Goal: Task Accomplishment & Management: Complete application form

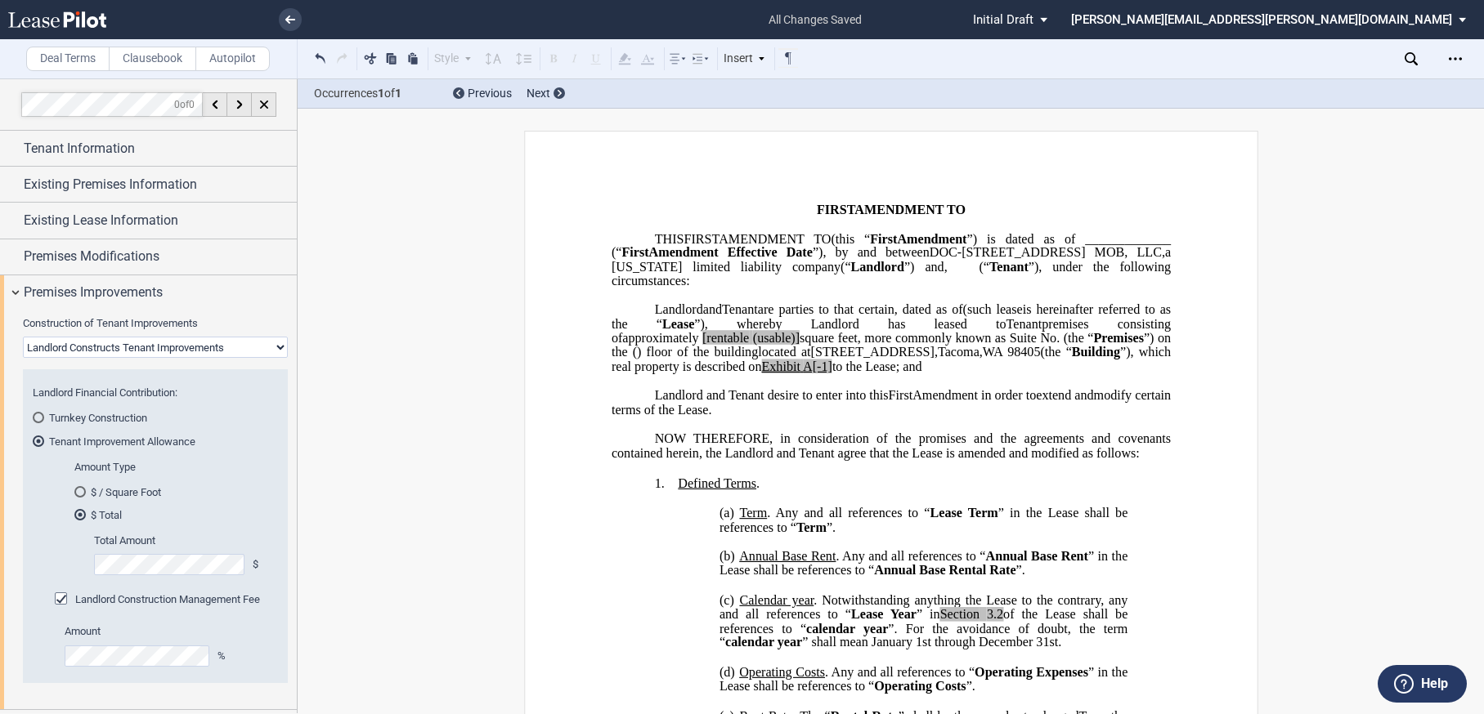
select select "landlord"
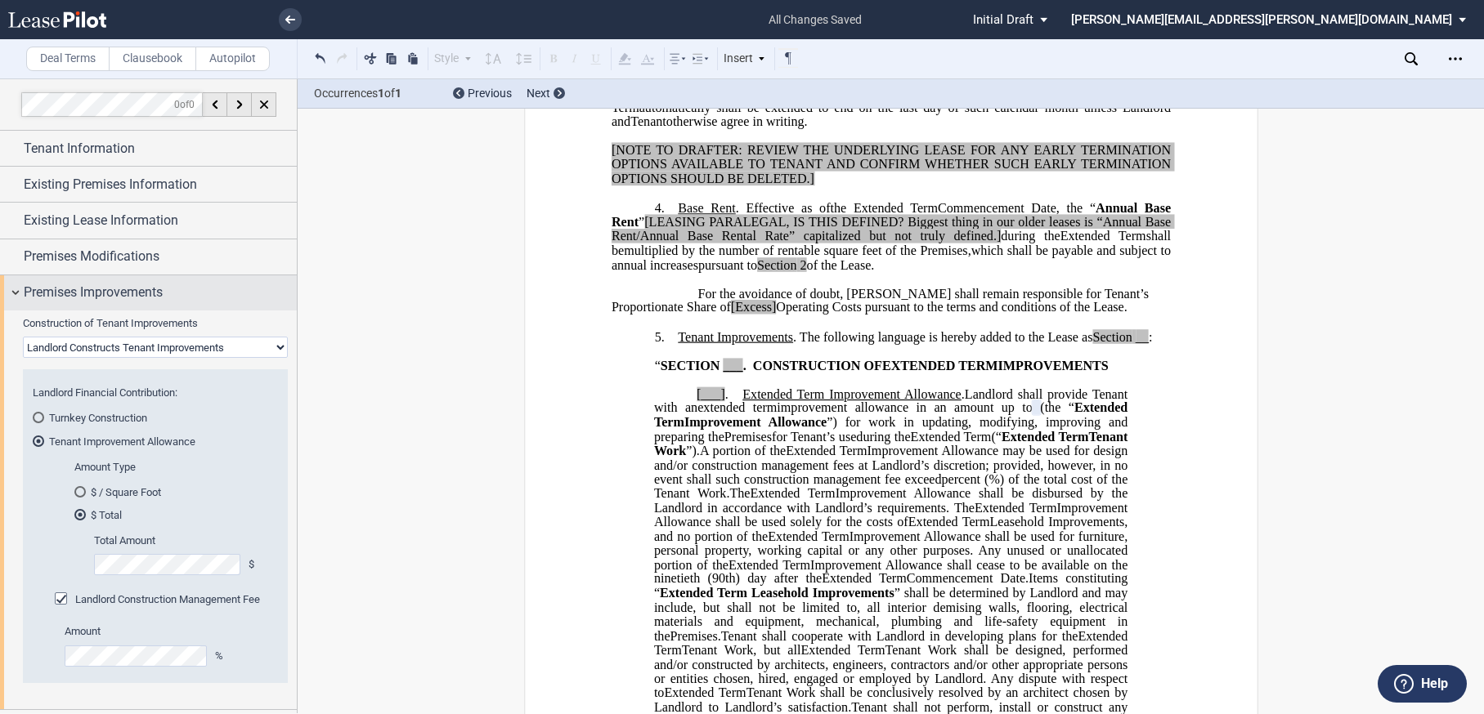
click at [4, 308] on div "Premises Improvements" at bounding box center [148, 292] width 297 height 35
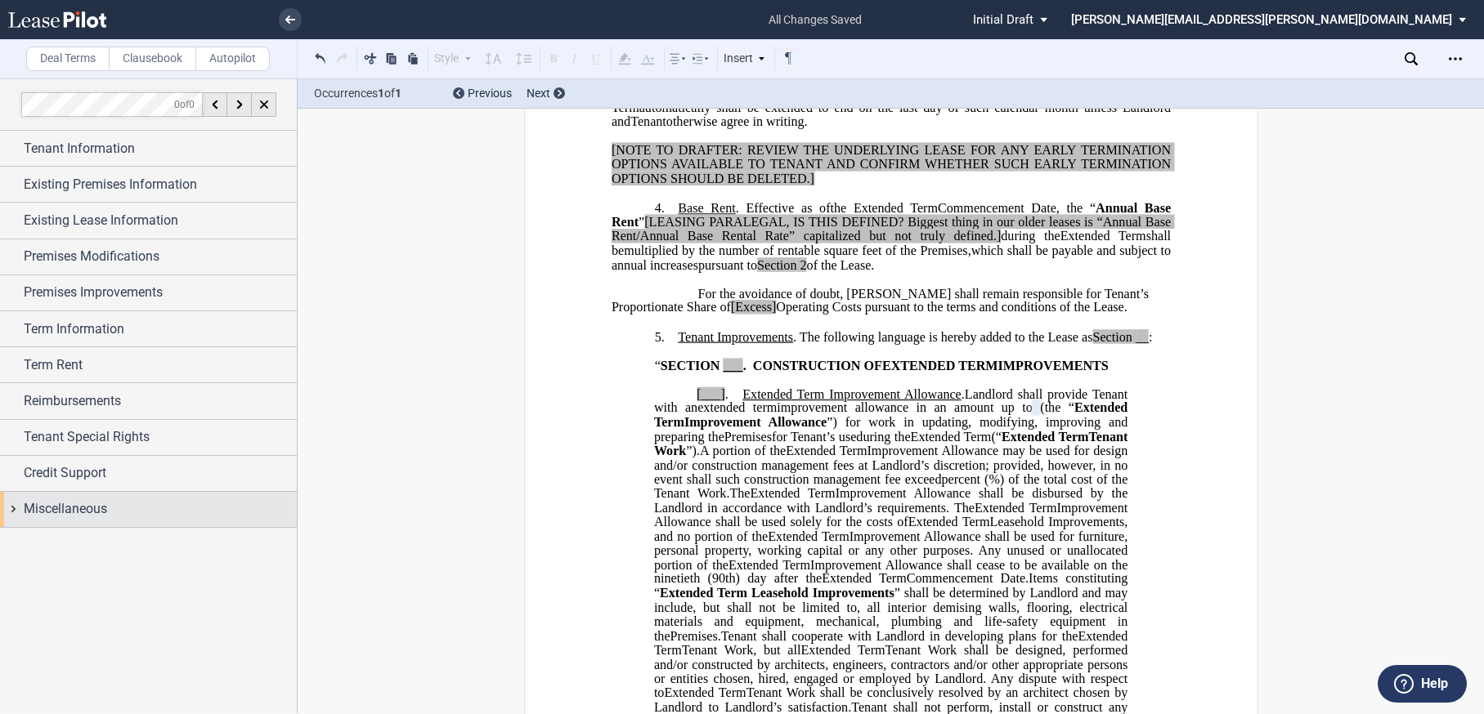
click at [15, 504] on div "Miscellaneous" at bounding box center [148, 509] width 297 height 35
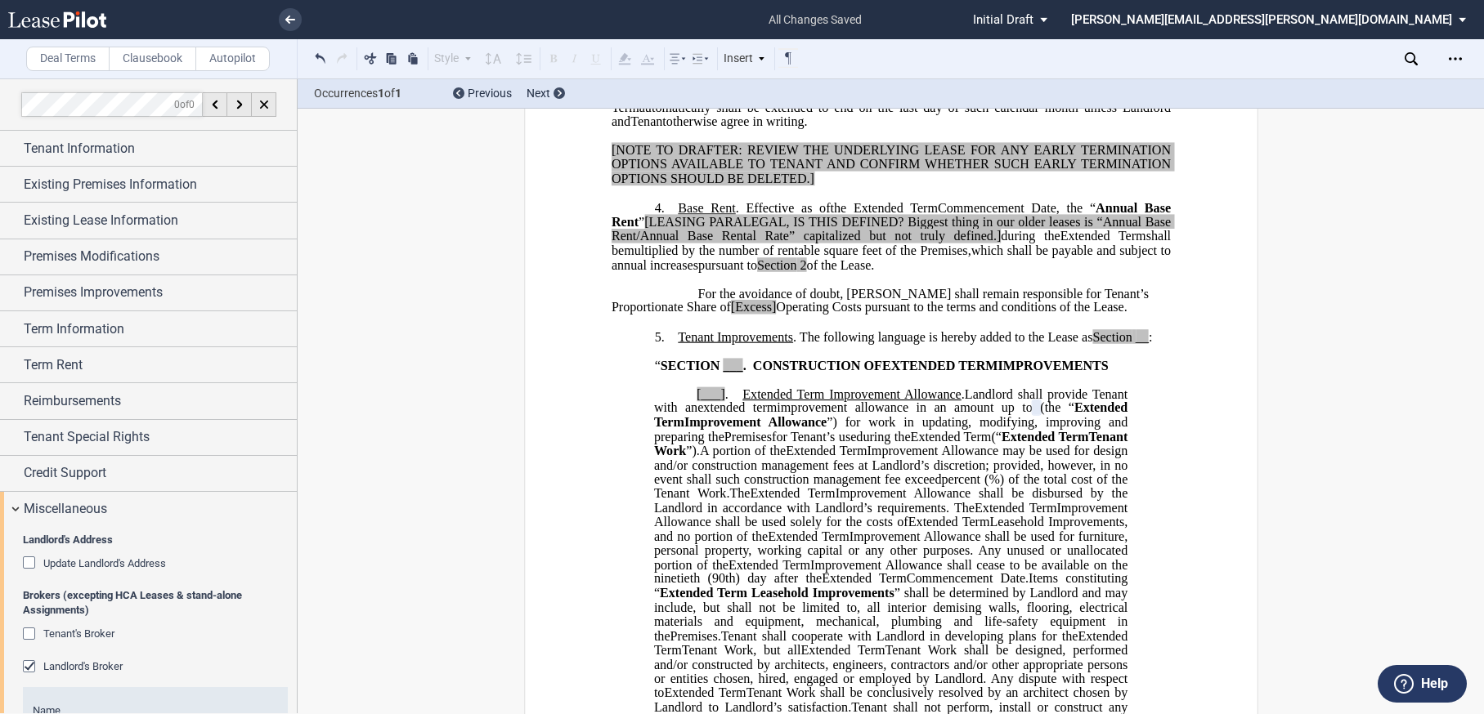
scroll to position [0, 0]
click at [10, 512] on div "Miscellaneous" at bounding box center [148, 509] width 297 height 35
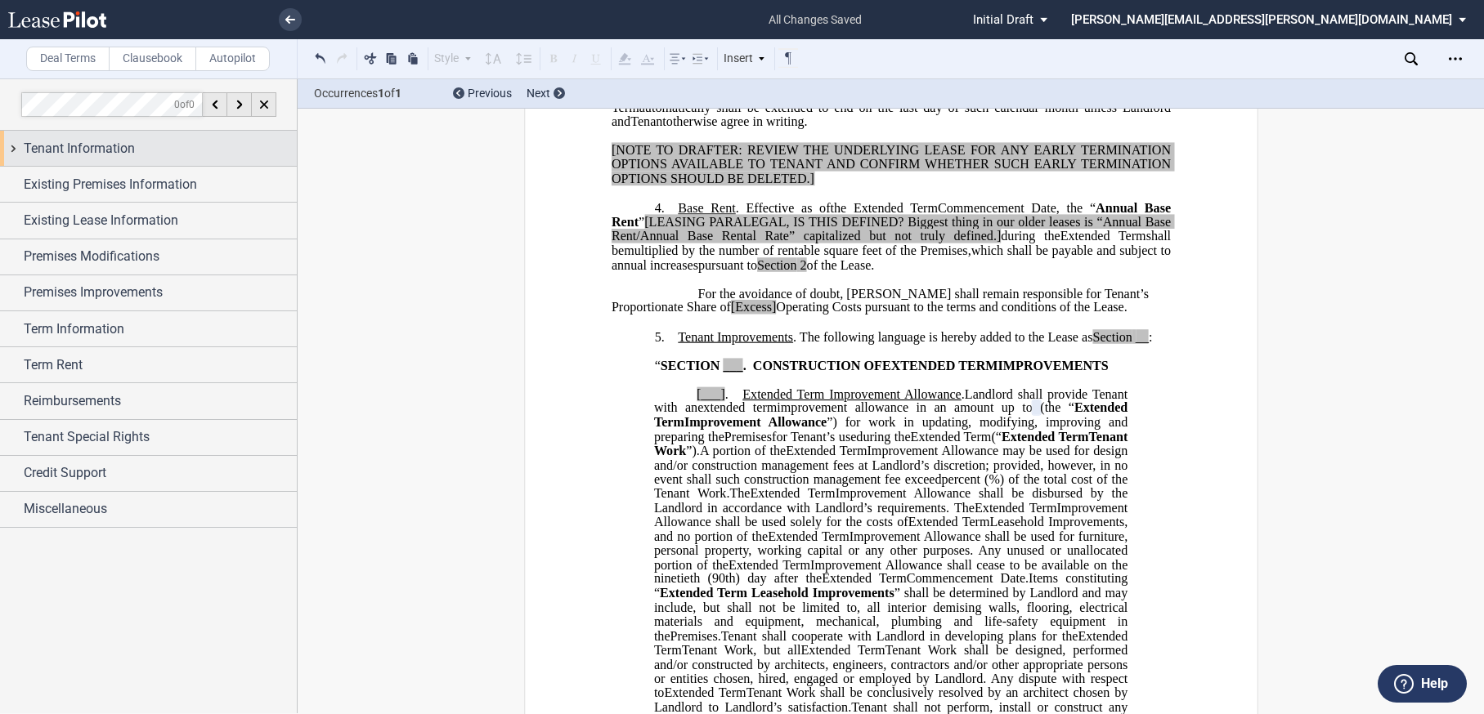
click at [13, 141] on div "Tenant Information" at bounding box center [148, 148] width 297 height 35
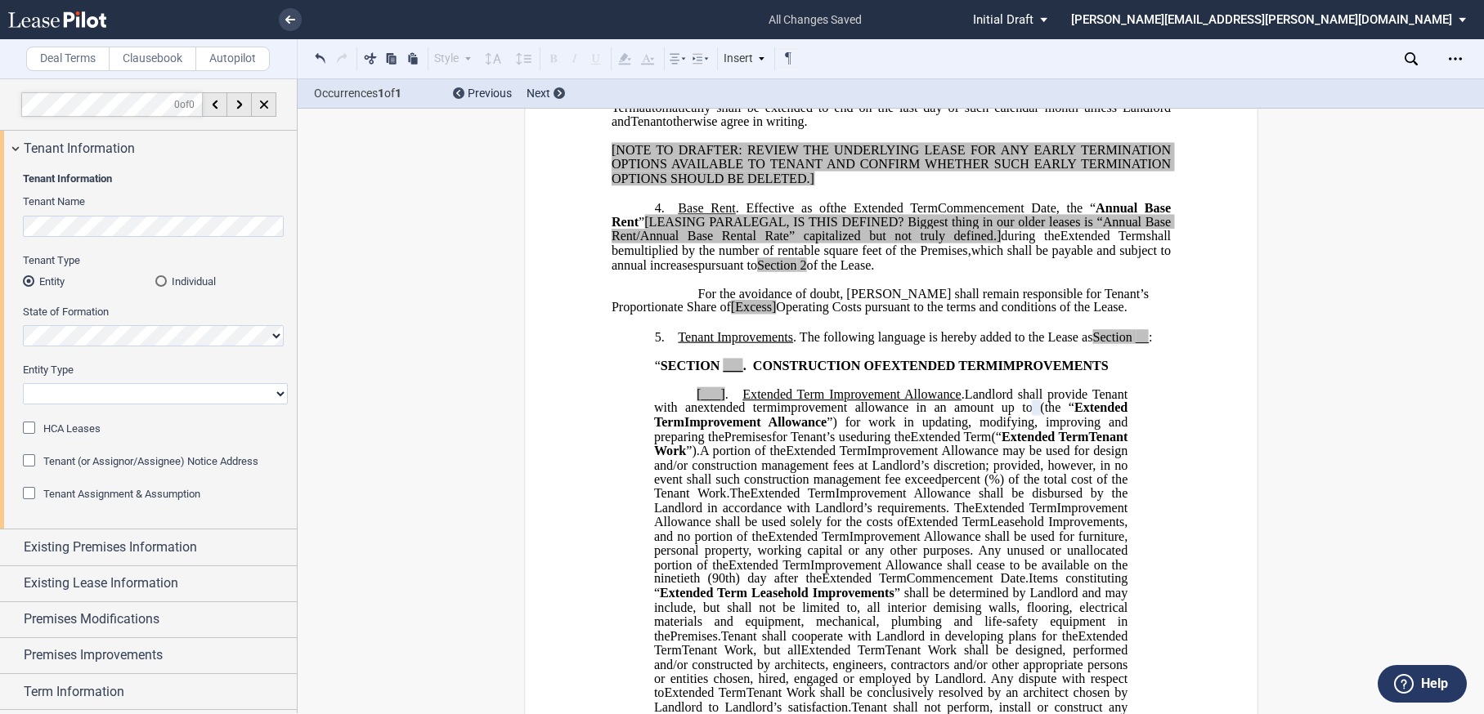
click at [29, 460] on div "Tenant (or Assignor/Assignee) Notice Address" at bounding box center [31, 462] width 16 height 16
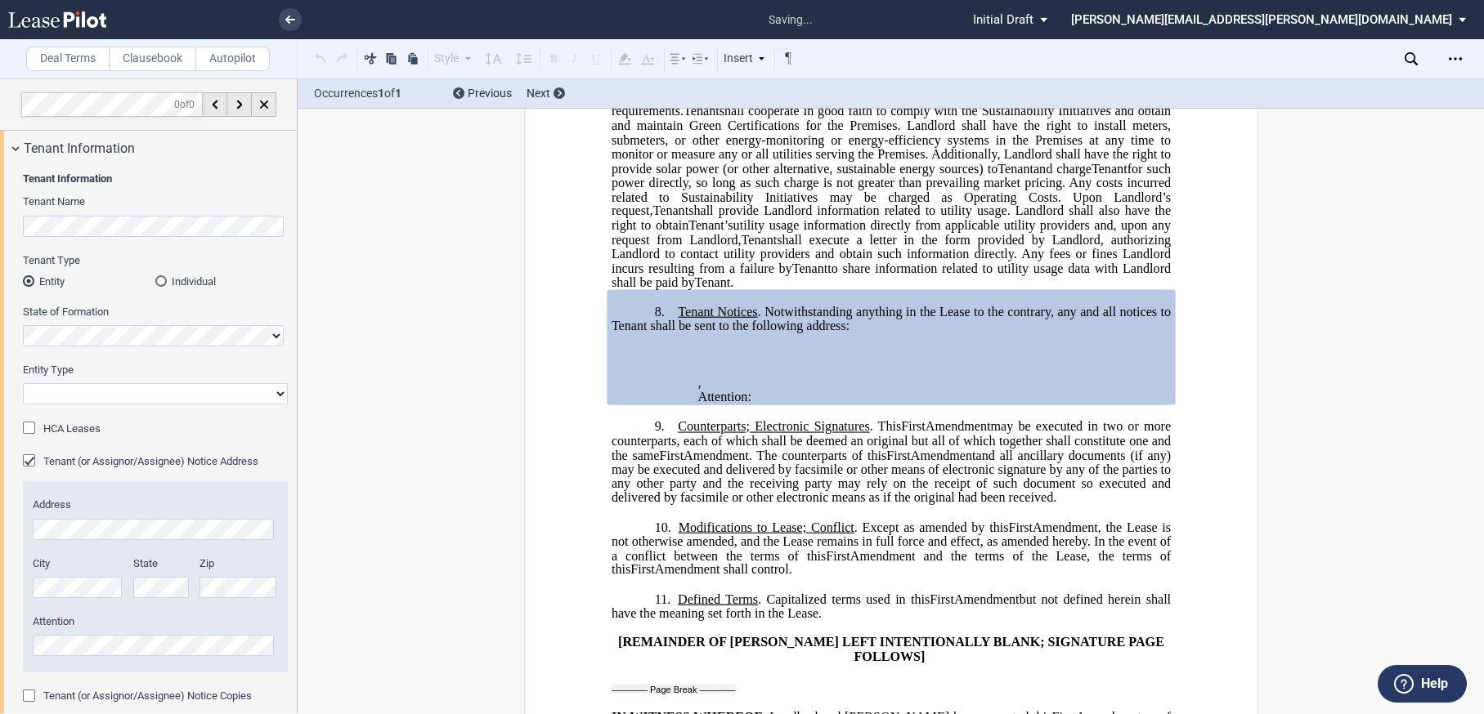
scroll to position [3016, 0]
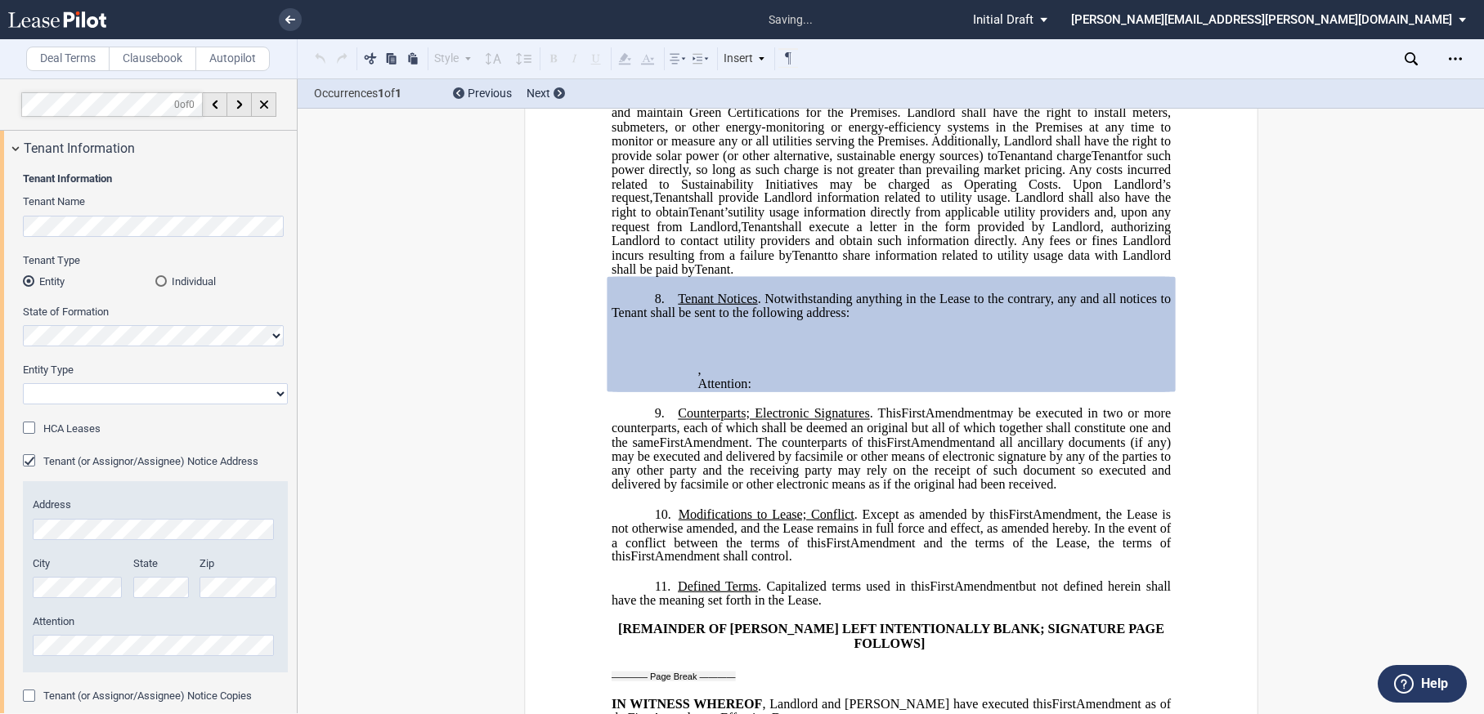
click at [29, 460] on div "Tenant (or Assignor/Assignee) Notice Address" at bounding box center [31, 462] width 16 height 16
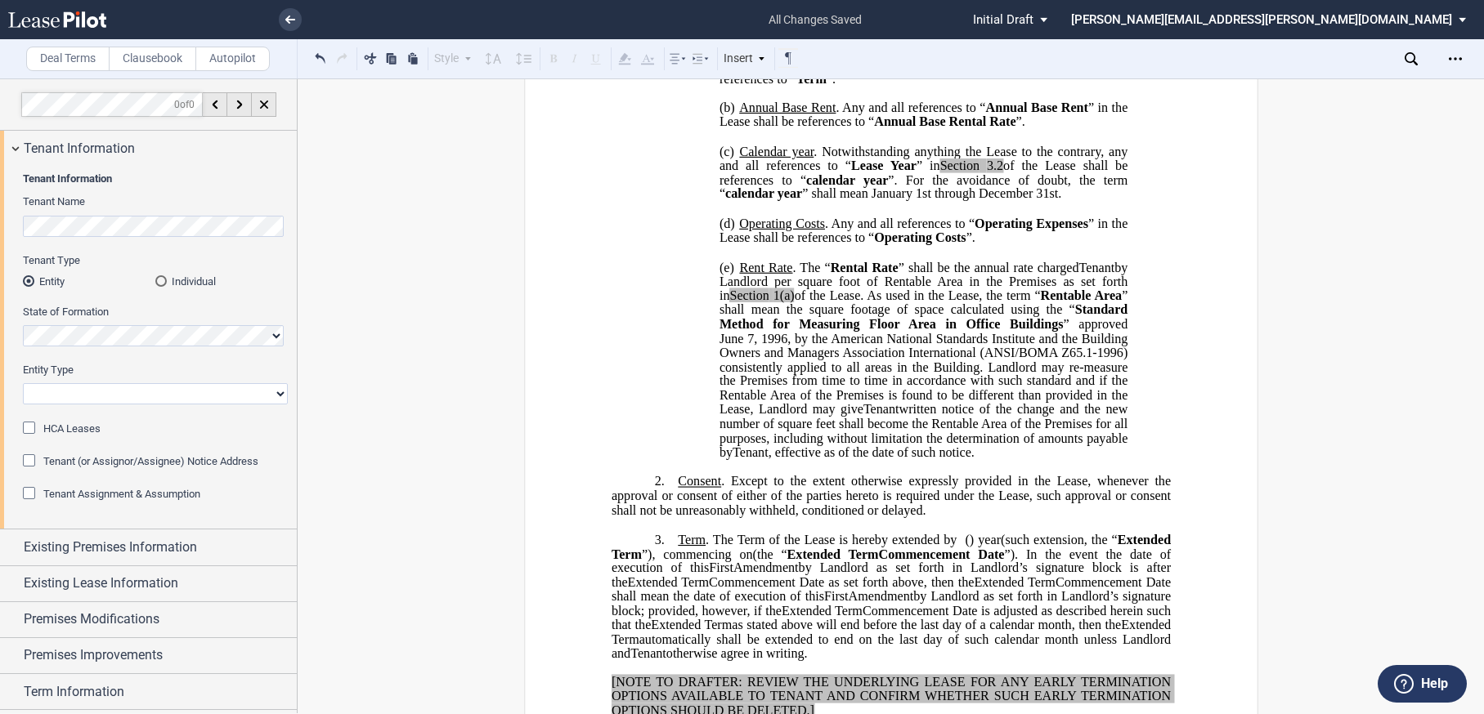
scroll to position [155, 0]
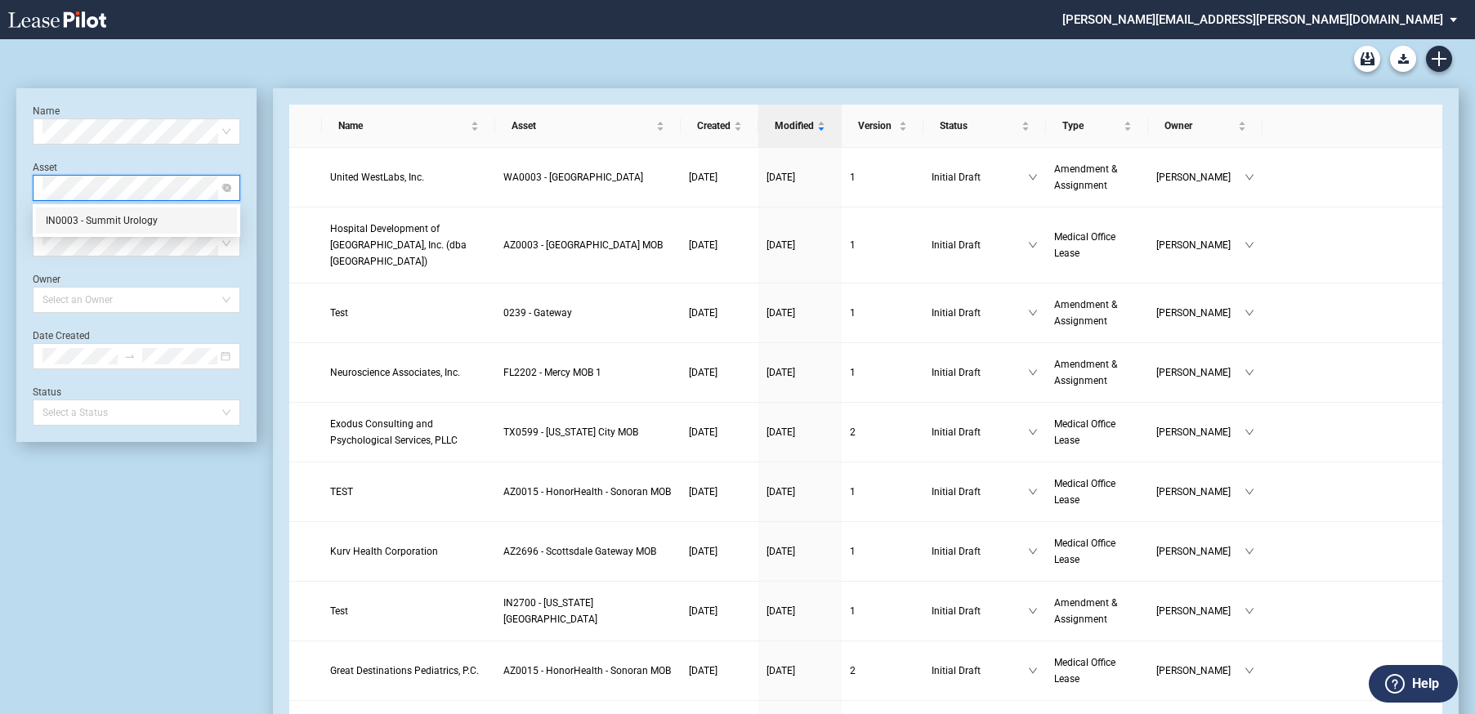
click at [164, 229] on div "IN0003 - Summit Urology" at bounding box center [136, 221] width 201 height 26
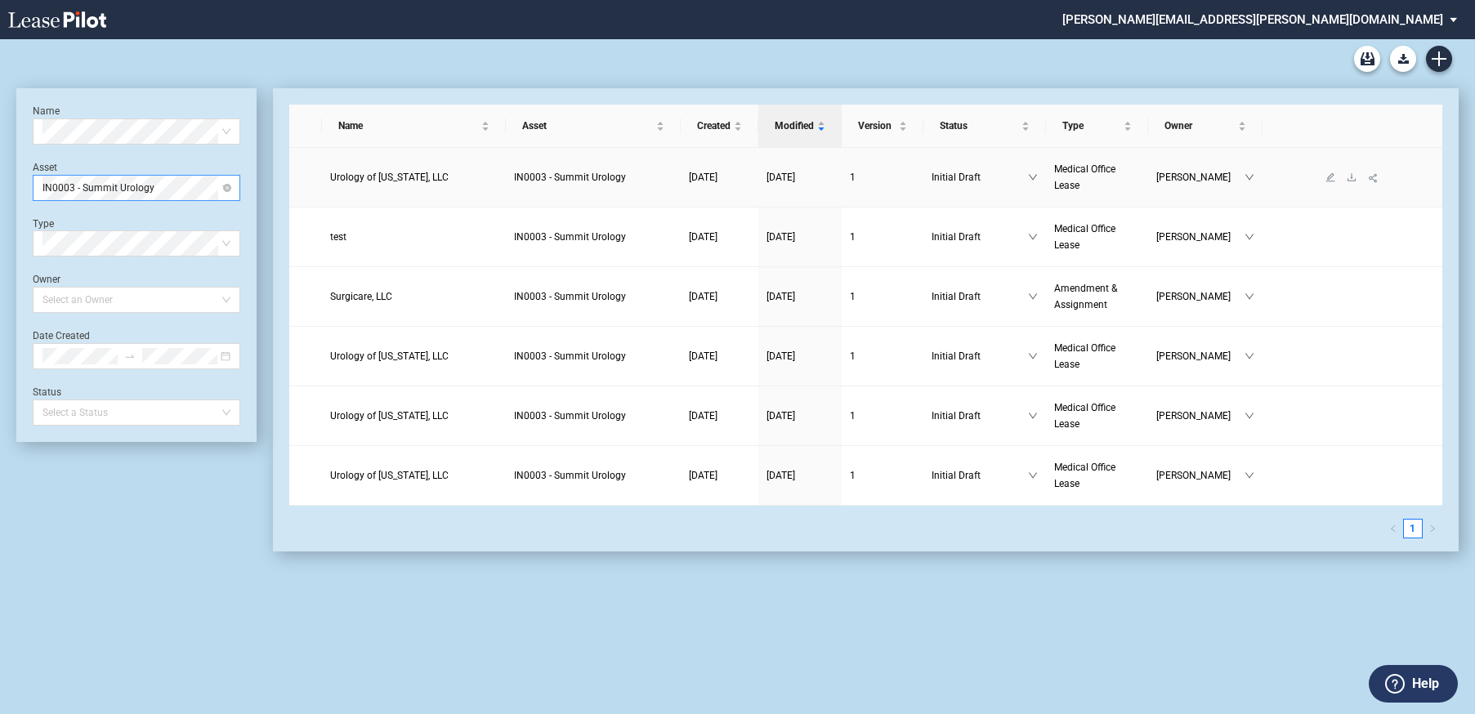
click at [420, 176] on span "Urology of Indiana, LLC" at bounding box center [389, 177] width 119 height 11
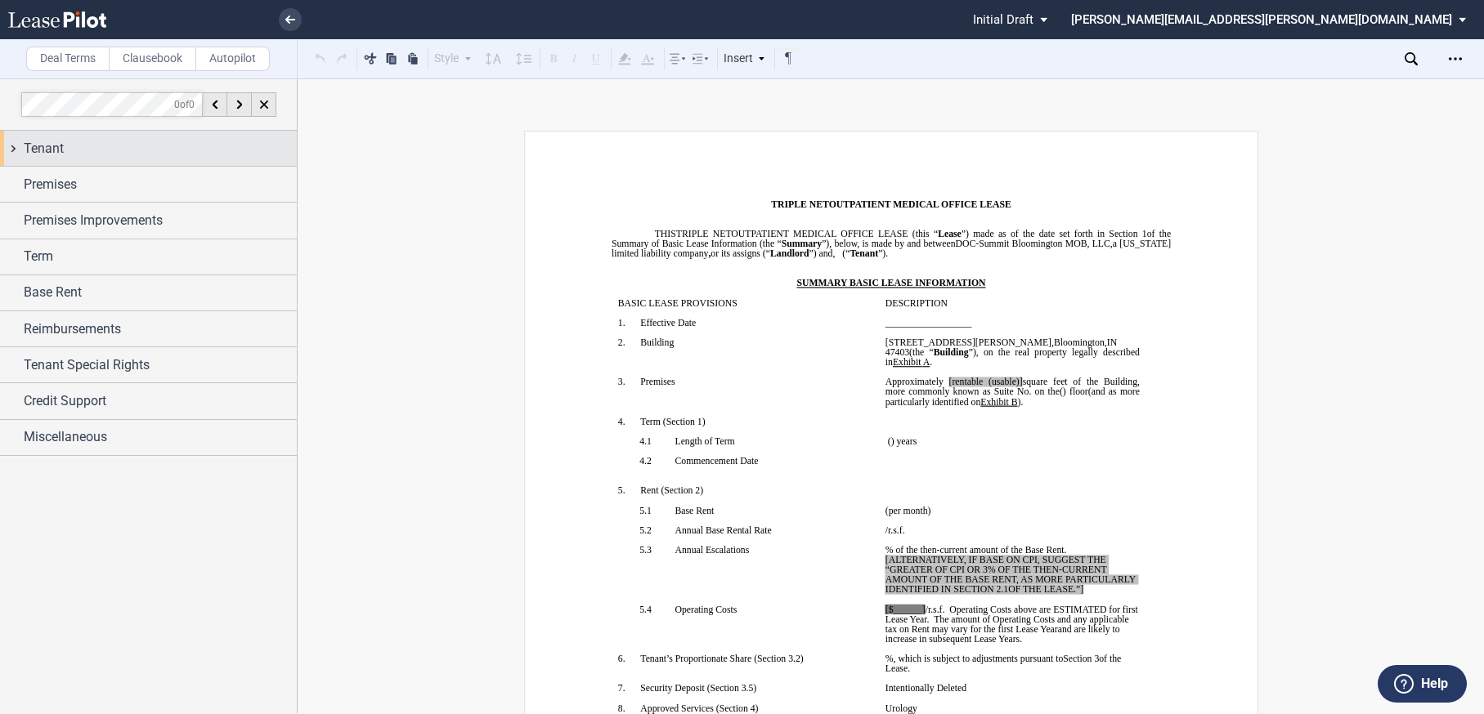
click at [13, 151] on div "Tenant" at bounding box center [148, 148] width 297 height 35
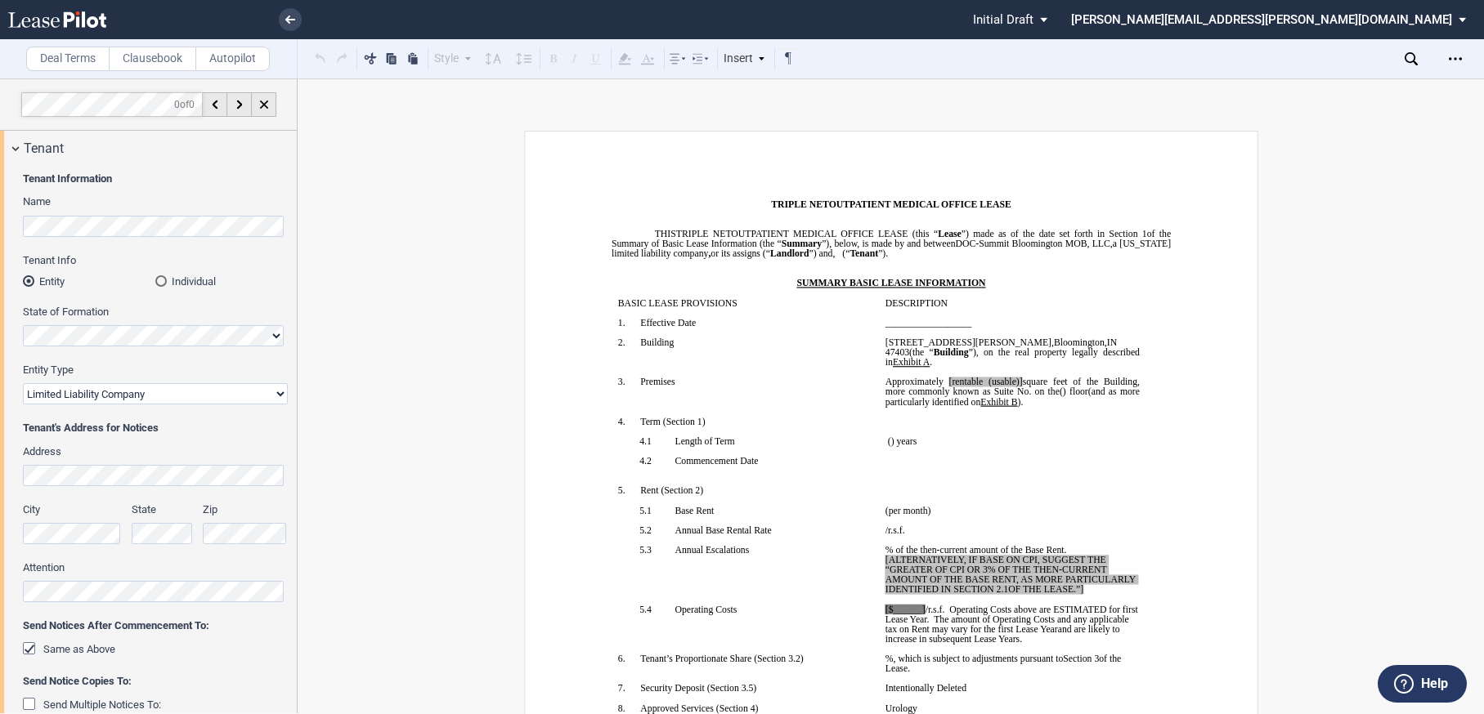
scroll to position [245, 0]
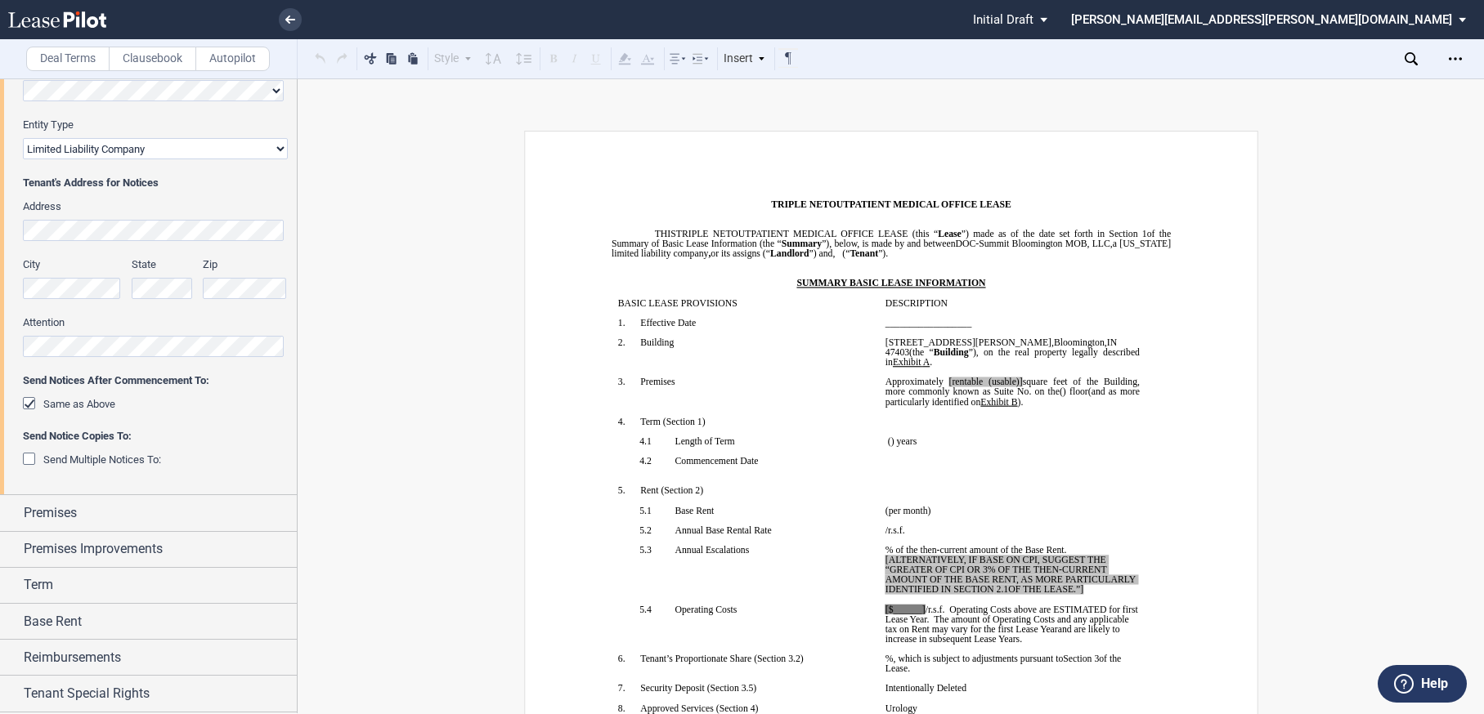
click at [30, 405] on div "Same as Above" at bounding box center [31, 405] width 16 height 16
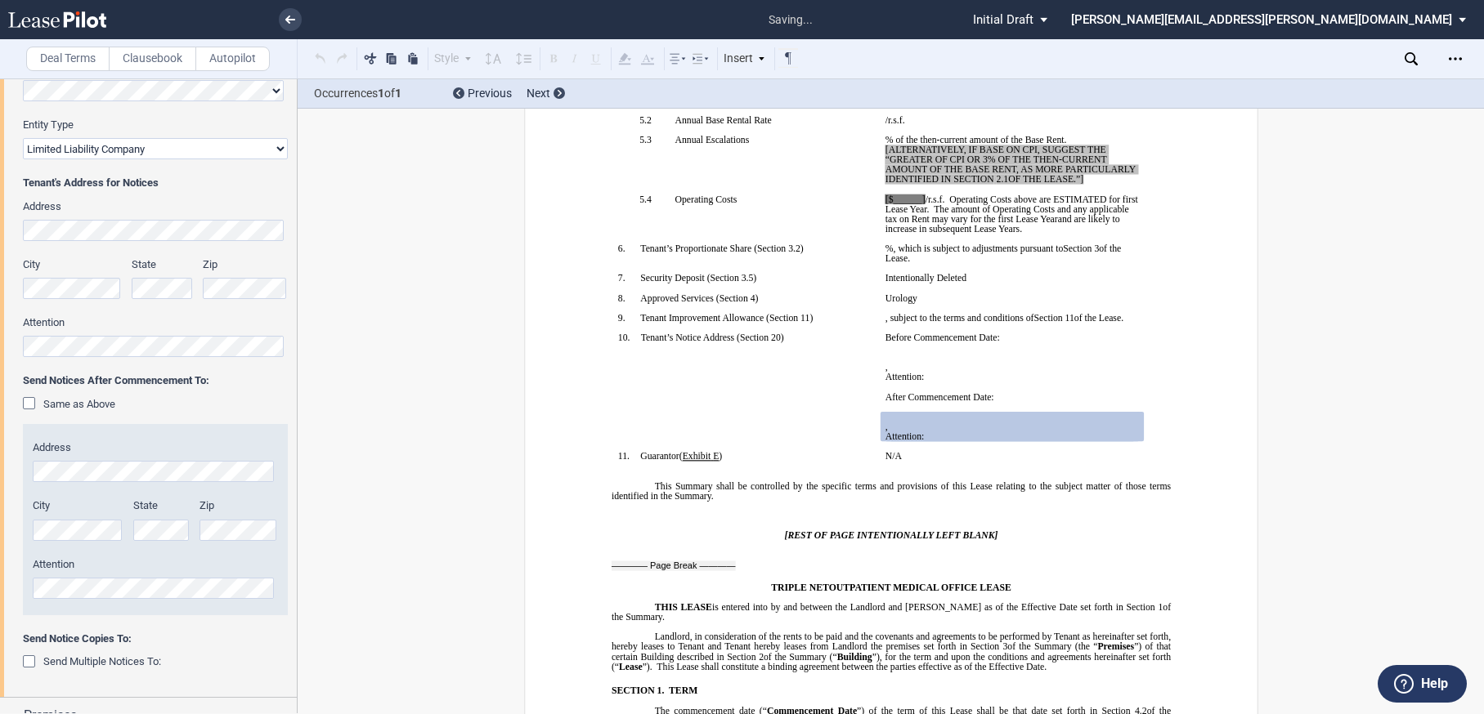
scroll to position [502, 0]
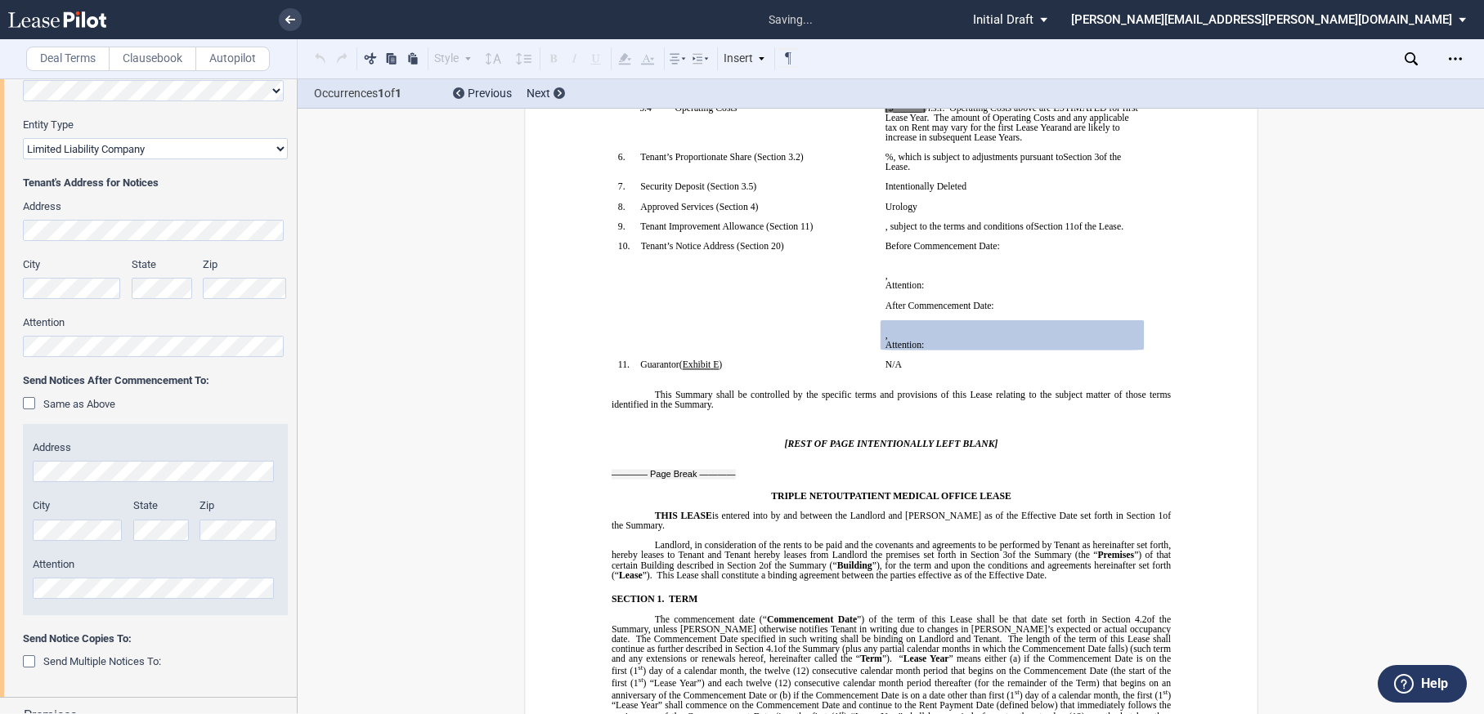
click at [30, 405] on div "Same as Above" at bounding box center [31, 405] width 16 height 16
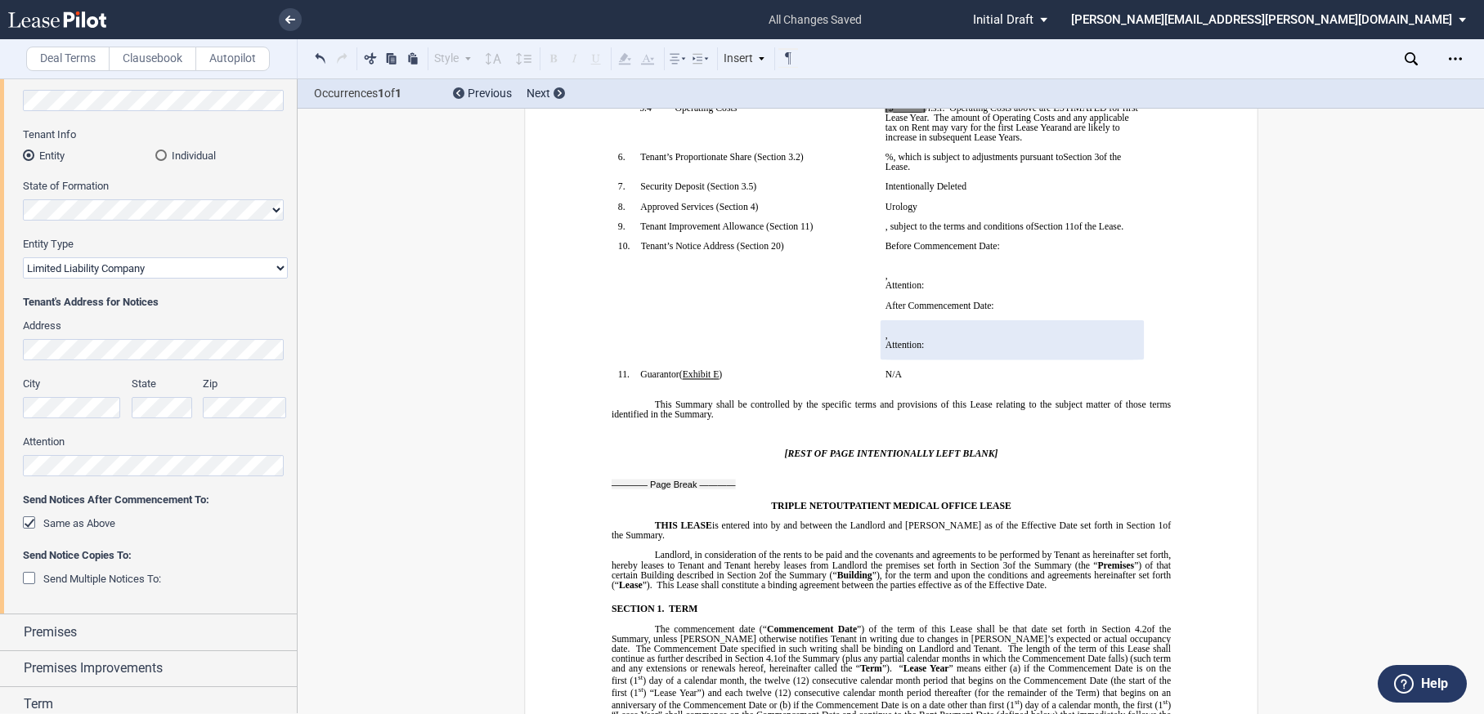
scroll to position [0, 0]
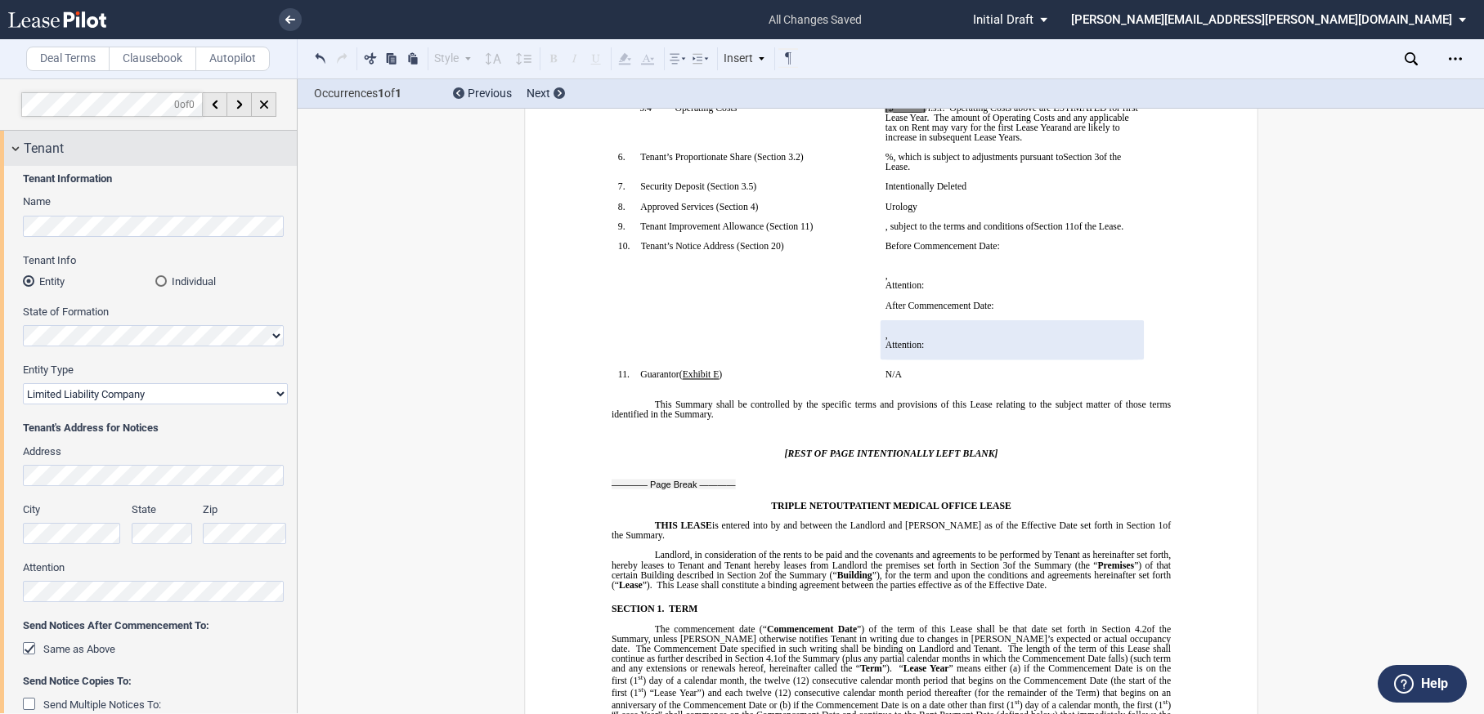
click at [11, 153] on div "Tenant" at bounding box center [148, 148] width 297 height 35
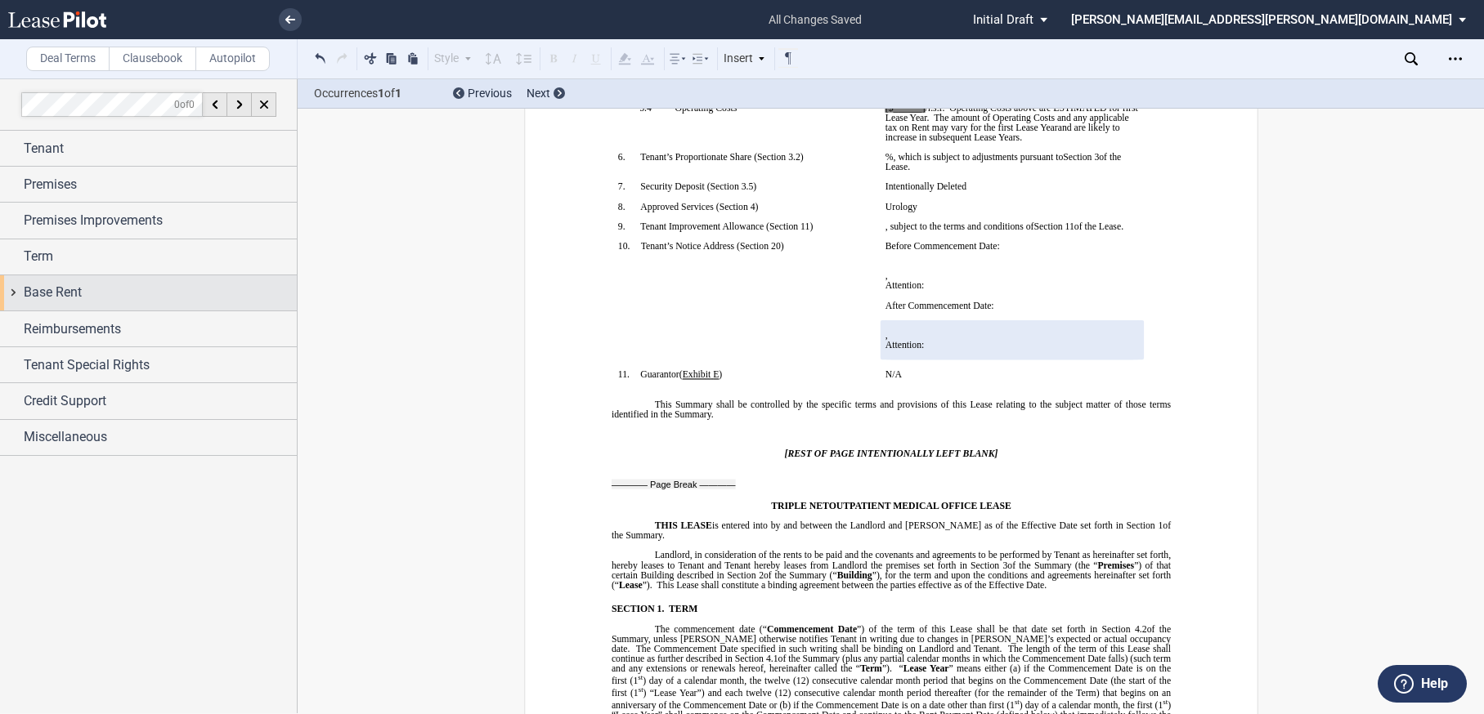
click at [15, 295] on div "Base Rent" at bounding box center [148, 292] width 297 height 35
